Goal: Information Seeking & Learning: Find contact information

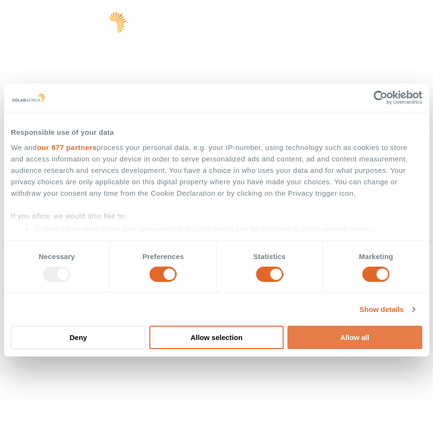
click at [327, 333] on button "Allow all" at bounding box center [354, 337] width 135 height 23
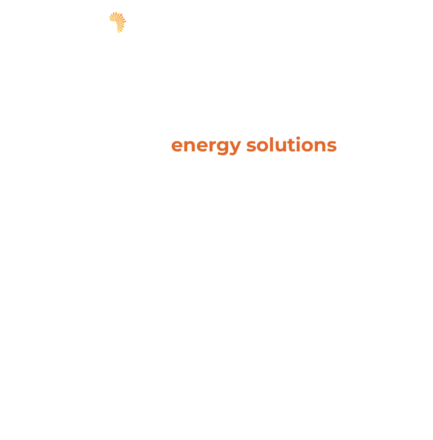
click at [384, 22] on span "hello" at bounding box center [383, 24] width 14 height 14
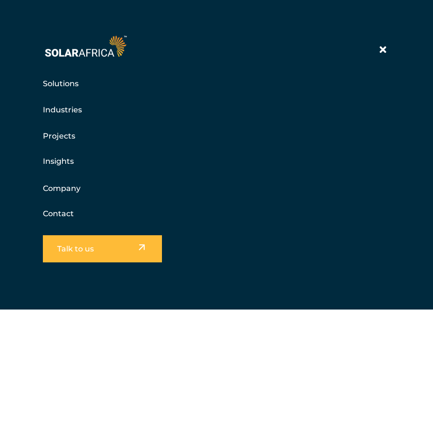
click at [48, 217] on link "Contact" at bounding box center [58, 213] width 31 height 9
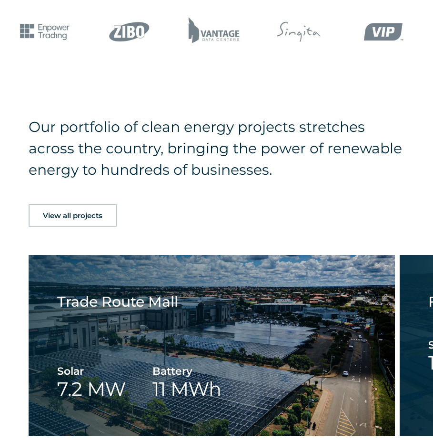
scroll to position [1546, 0]
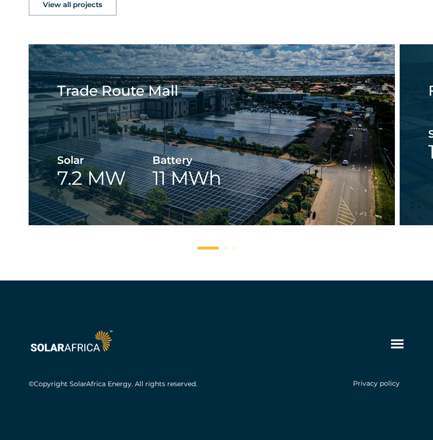
click at [402, 344] on icon at bounding box center [397, 344] width 12 height 9
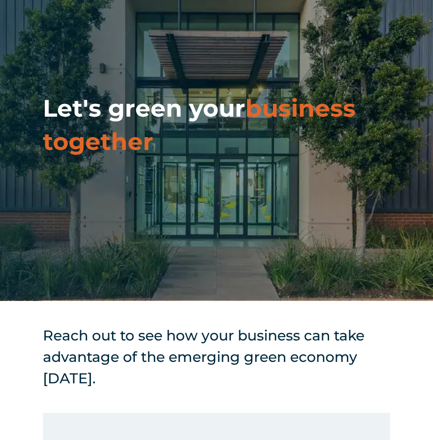
scroll to position [0, 0]
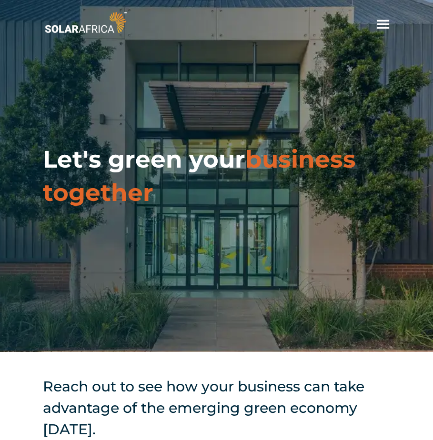
click at [381, 25] on span "hello" at bounding box center [383, 24] width 14 height 14
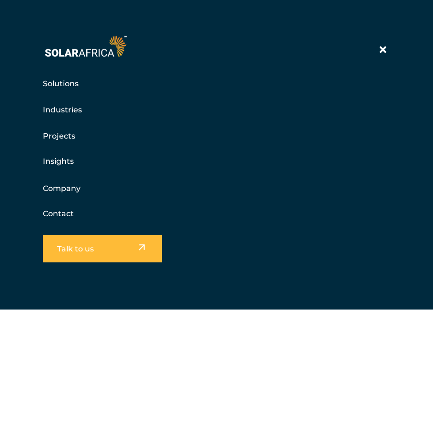
click at [55, 212] on link "Contact" at bounding box center [58, 213] width 31 height 9
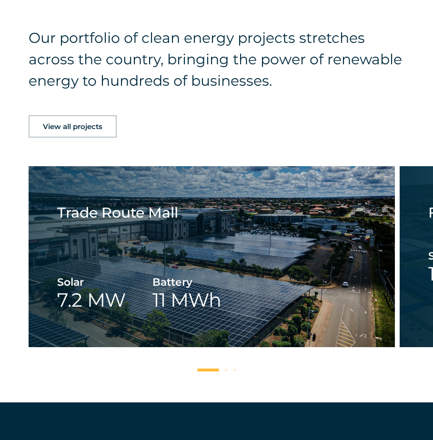
scroll to position [1546, 0]
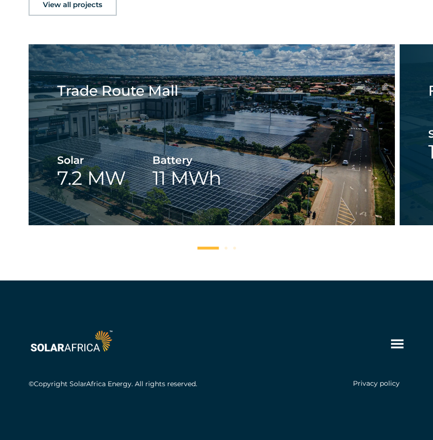
click at [397, 349] on icon at bounding box center [397, 344] width 14 height 14
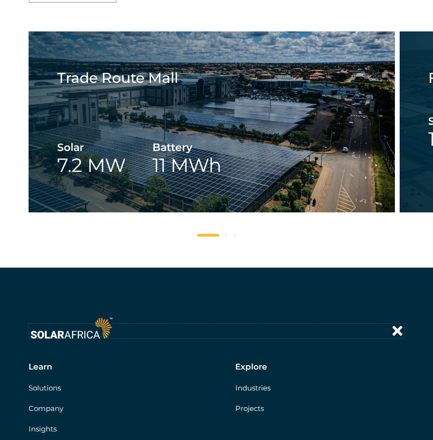
scroll to position [1689, 0]
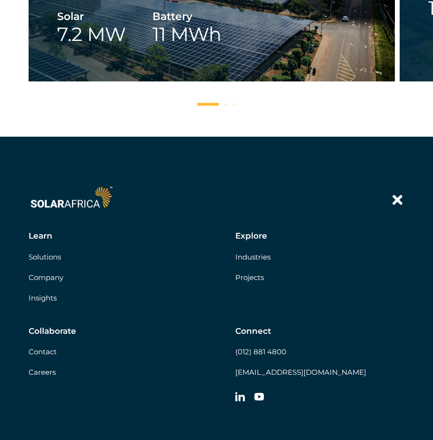
click at [51, 275] on link "Company" at bounding box center [46, 277] width 35 height 9
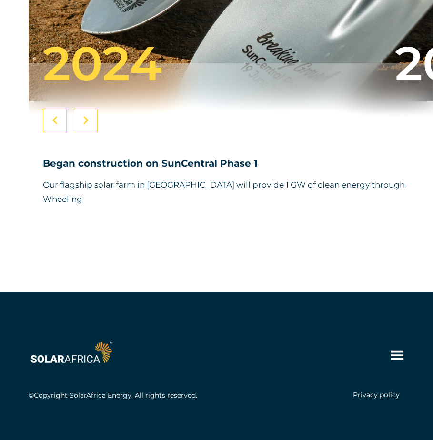
scroll to position [3629, 0]
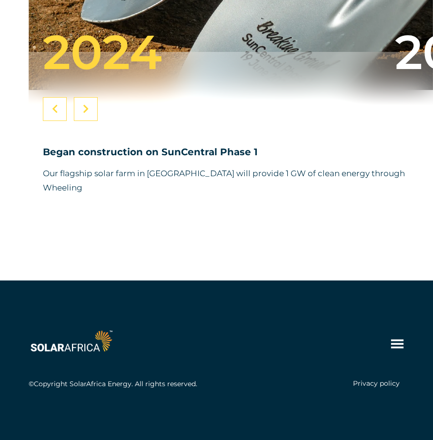
click at [415, 351] on div "Learn Solutions Company Insights Explore Industries Projects Collaborate Contac…" at bounding box center [216, 361] width 433 height 160
click at [400, 345] on icon at bounding box center [397, 344] width 14 height 14
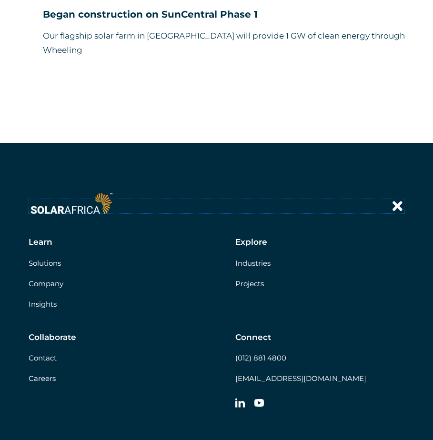
scroll to position [3772, 0]
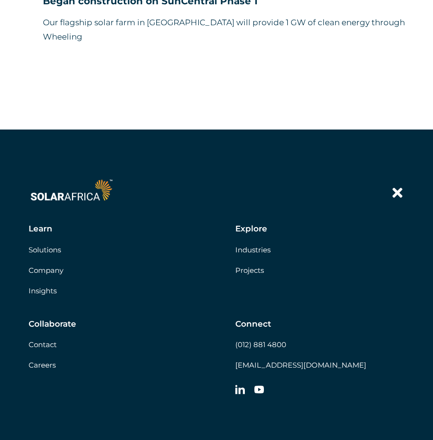
click at [44, 349] on link "Contact" at bounding box center [43, 344] width 28 height 9
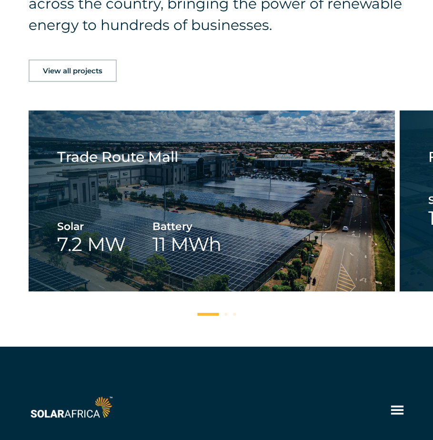
scroll to position [1546, 0]
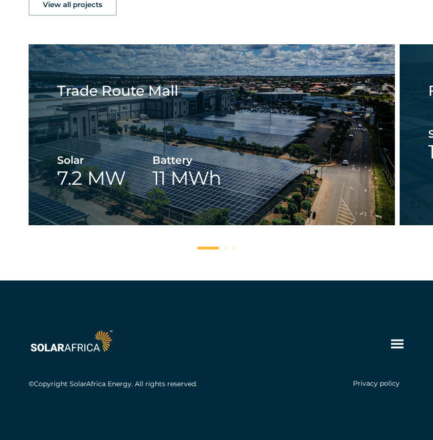
click at [398, 342] on icon at bounding box center [397, 344] width 14 height 14
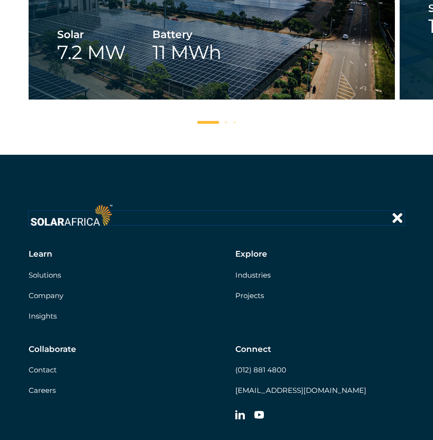
scroll to position [1761, 0]
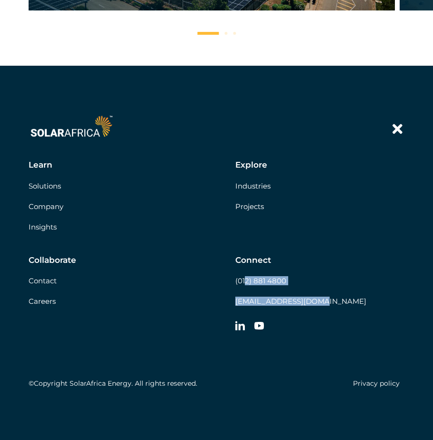
drag, startPoint x: 310, startPoint y: 273, endPoint x: 230, endPoint y: 271, distance: 79.6
click at [245, 281] on div "Connect (012) 881 4800 [EMAIL_ADDRESS][DOMAIN_NAME]" at bounding box center [319, 295] width 169 height 81
drag, startPoint x: 186, startPoint y: 244, endPoint x: 190, endPoint y: 240, distance: 5.1
click at [187, 243] on div "Learn Solutions Company Insights Explore Industries Projects Collaborate Contac…" at bounding box center [217, 248] width 376 height 177
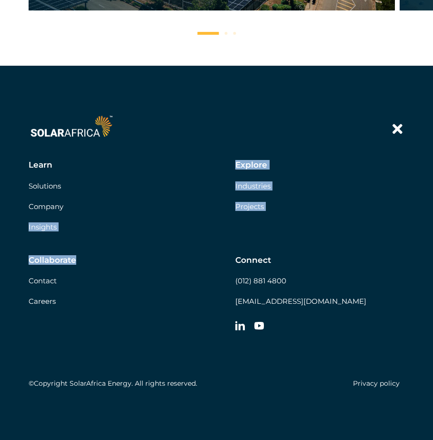
click at [353, 241] on div "Learn Solutions Company Insights Explore Industries Projects Collaborate Contac…" at bounding box center [217, 248] width 376 height 177
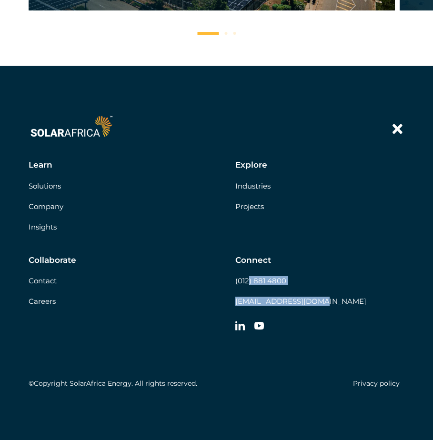
drag, startPoint x: 304, startPoint y: 273, endPoint x: 354, endPoint y: 234, distance: 63.2
click at [249, 275] on div "Connect (012) 881 4800 [EMAIL_ADDRESS][DOMAIN_NAME]" at bounding box center [319, 295] width 169 height 81
click at [372, 215] on div "Explore Industries Projects" at bounding box center [319, 195] width 169 height 71
click at [43, 281] on link "Contact" at bounding box center [43, 280] width 28 height 9
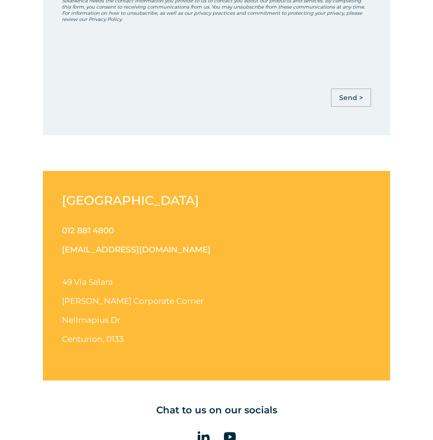
scroll to position [715, 0]
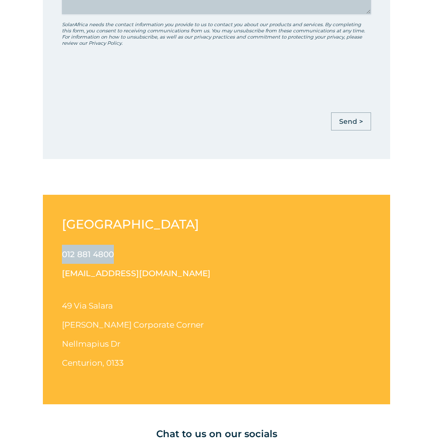
drag, startPoint x: 121, startPoint y: 250, endPoint x: 57, endPoint y: 251, distance: 63.4
click at [57, 251] on div "[GEOGRAPHIC_DATA] 012 881 4800 [EMAIL_ADDRESS][DOMAIN_NAME] [STREET_ADDRESS][PE…" at bounding box center [216, 299] width 347 height 209
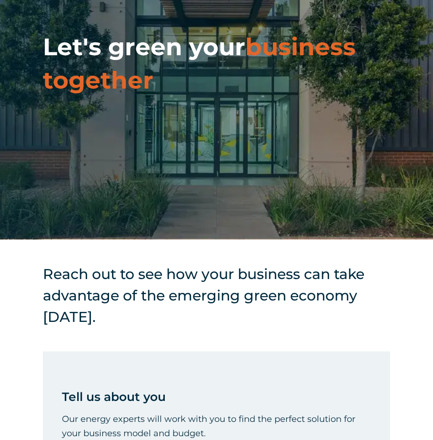
scroll to position [0, 0]
